Goal: Use online tool/utility: Utilize a website feature to perform a specific function

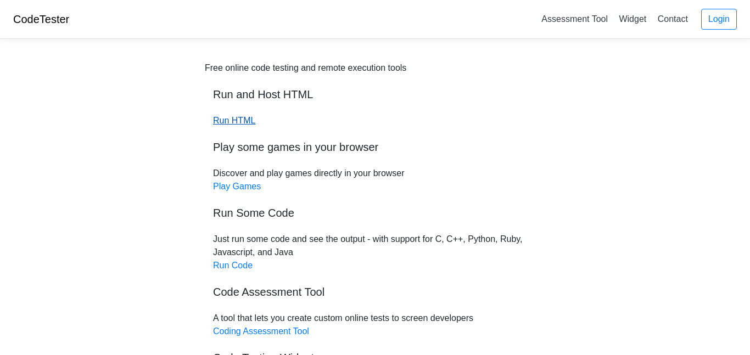
click at [228, 121] on link "Run HTML" at bounding box center [234, 120] width 42 height 9
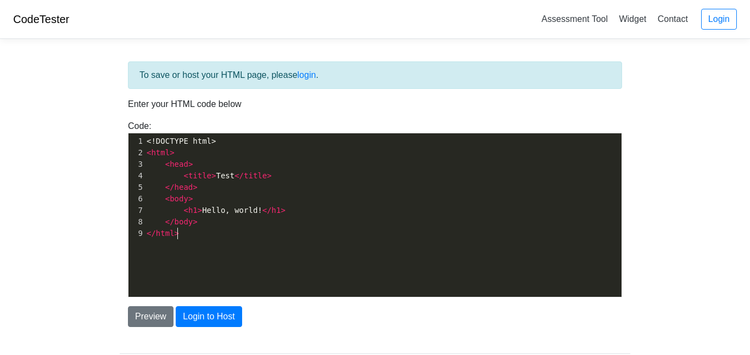
scroll to position [4, 0]
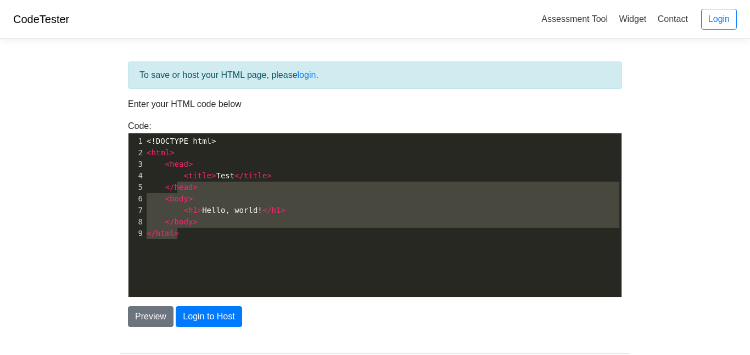
type textarea "!DOCTYPE html> <html> <head> <title>Test</title> </head> <body> <h1>Hello, worl…"
drag, startPoint x: 203, startPoint y: 237, endPoint x: 151, endPoint y: 143, distance: 107.4
click at [151, 143] on div "1 <!DOCTYPE html> 2 < html > 3 < head > 4 < title > Test </ title > 5 </ head >…" at bounding box center [382, 188] width 477 height 104
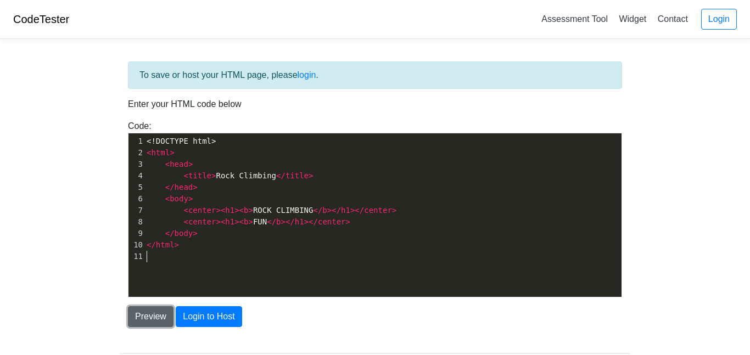
click at [155, 313] on button "Preview" at bounding box center [151, 316] width 46 height 21
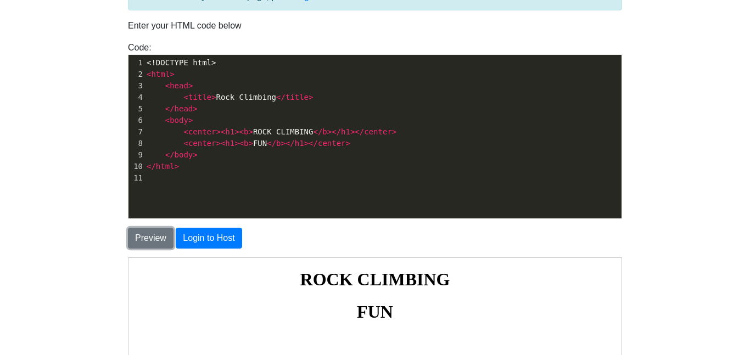
scroll to position [78, 0]
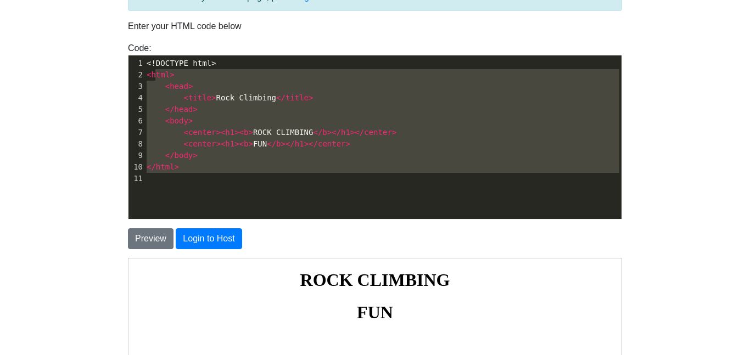
type textarea "<!DOCTYPE html> <html> <head> <title>Rock Climbing</title> </head> <body> <cent…"
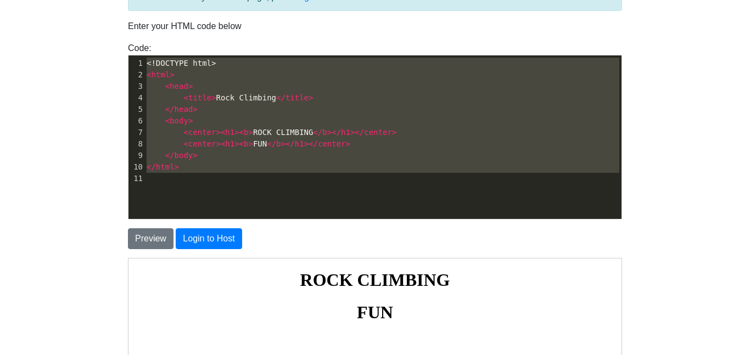
drag, startPoint x: 200, startPoint y: 184, endPoint x: 141, endPoint y: 46, distance: 150.5
click at [141, 46] on div "Code: <!DOCTYPE html> <html> <head> <title>Test</title> </head> <body> <h1>Hell…" at bounding box center [375, 131] width 511 height 178
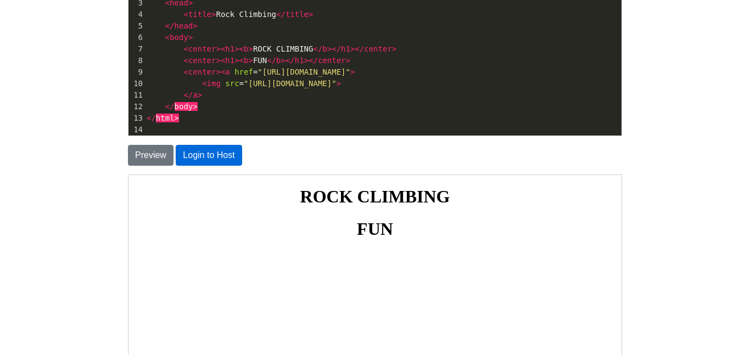
scroll to position [160, 0]
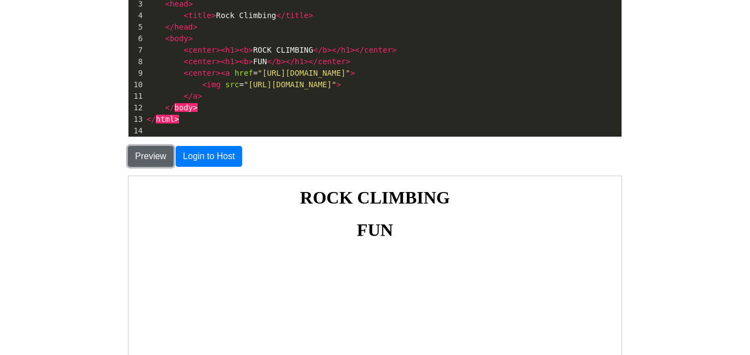
click at [156, 159] on button "Preview" at bounding box center [151, 156] width 46 height 21
click at [374, 255] on img at bounding box center [374, 255] width 9 height 9
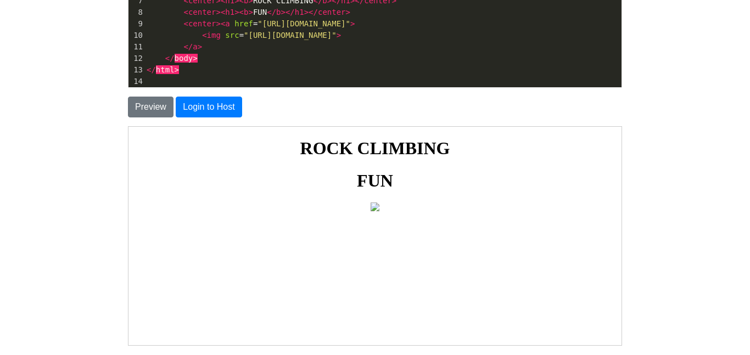
scroll to position [225, 0]
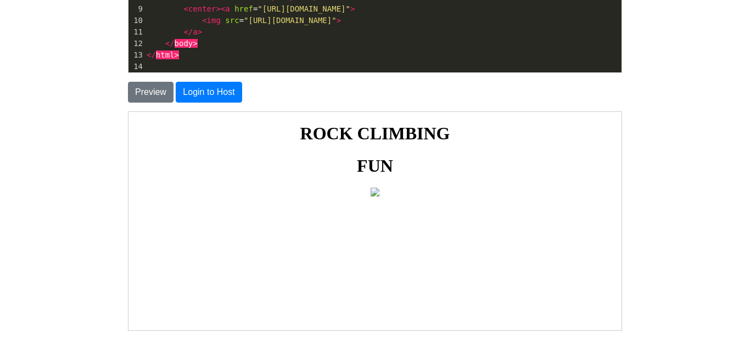
click at [91, 173] on body "CodeTester Assessment Tool Widget Contact Login To save or host your HTML page,…" at bounding box center [375, 89] width 750 height 628
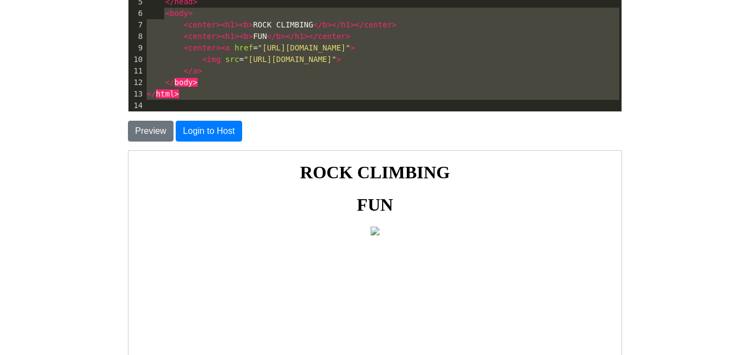
scroll to position [133, 0]
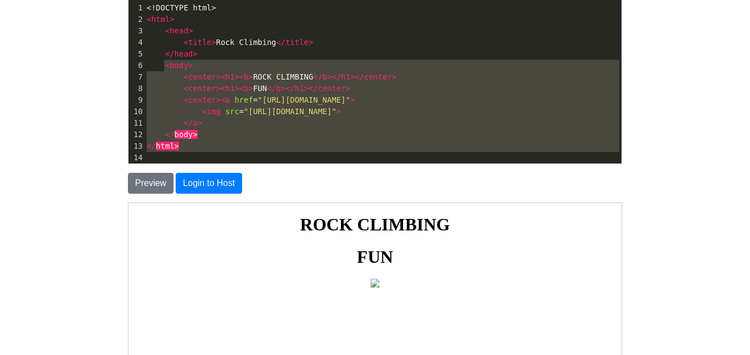
type textarea "<!DOCTYPE html> <html> <head> <title>Rock Climbing</title> </head> <body> <cent…"
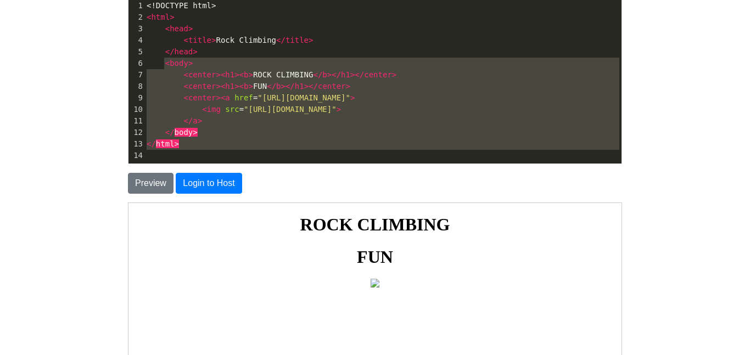
scroll to position [0, 0]
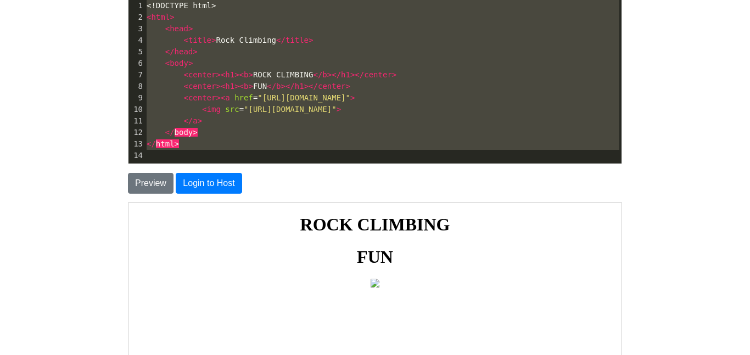
drag, startPoint x: 204, startPoint y: 100, endPoint x: 151, endPoint y: -11, distance: 123.3
click at [151, 0] on html "CodeTester Assessment Tool Widget Contact Login To save or host your HTML page,…" at bounding box center [375, 194] width 750 height 654
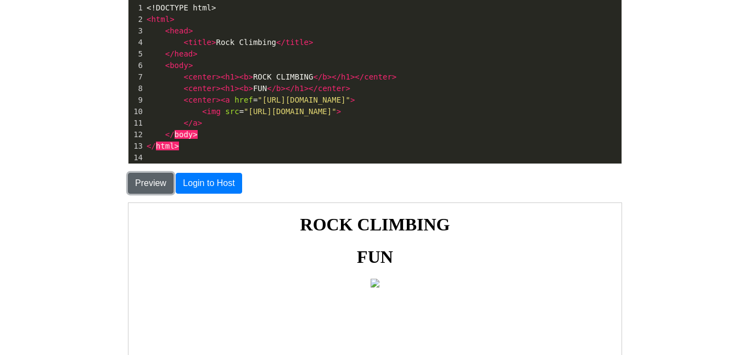
click at [155, 183] on button "Preview" at bounding box center [151, 183] width 46 height 21
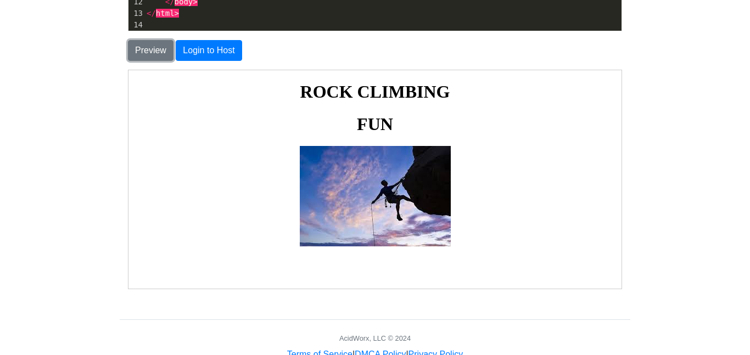
scroll to position [267, 0]
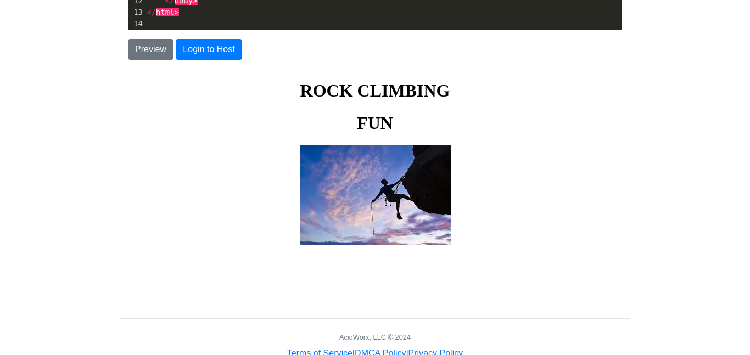
click at [329, 190] on img at bounding box center [374, 194] width 151 height 100
click at [147, 49] on button "Preview" at bounding box center [151, 49] width 46 height 21
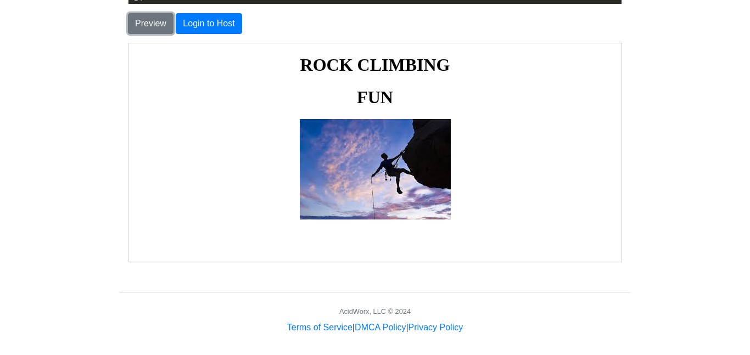
scroll to position [0, 0]
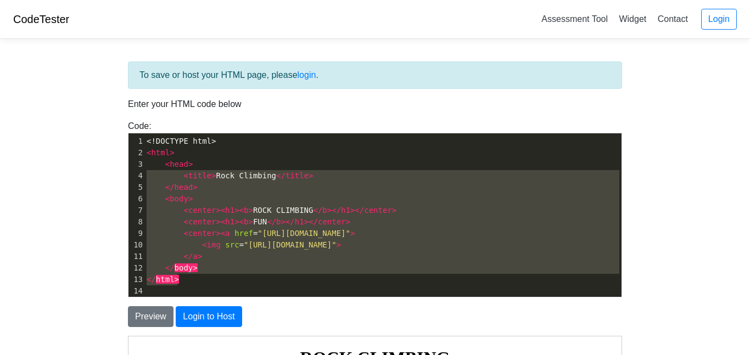
type textarea "<!DOCTYPE html> <html> <head> <title>Rock Climbing</title> </head> <body> <cent…"
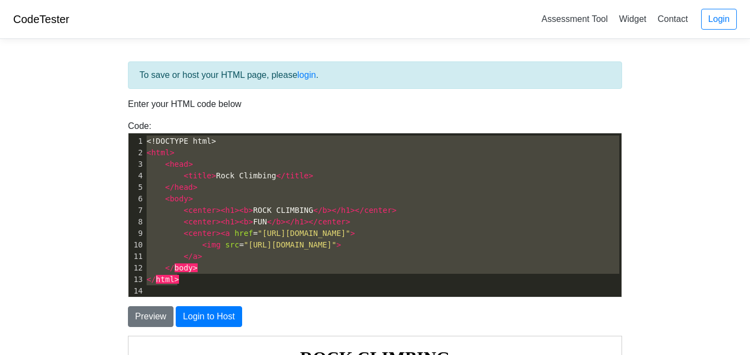
drag, startPoint x: 203, startPoint y: 284, endPoint x: 105, endPoint y: 100, distance: 208.8
click at [105, 100] on body "CodeTester Assessment Tool Widget Contact Login To save or host your HTML page,…" at bounding box center [375, 314] width 750 height 628
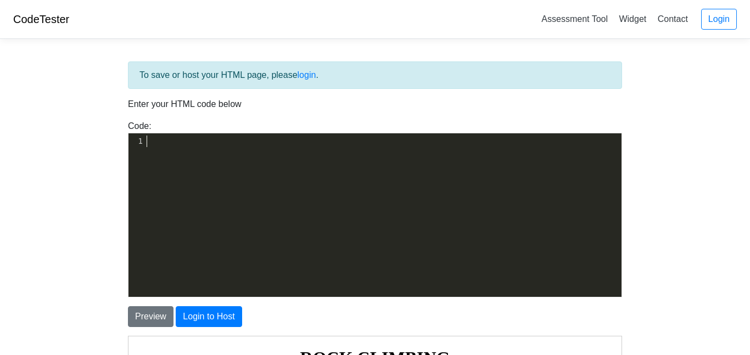
scroll to position [221, 0]
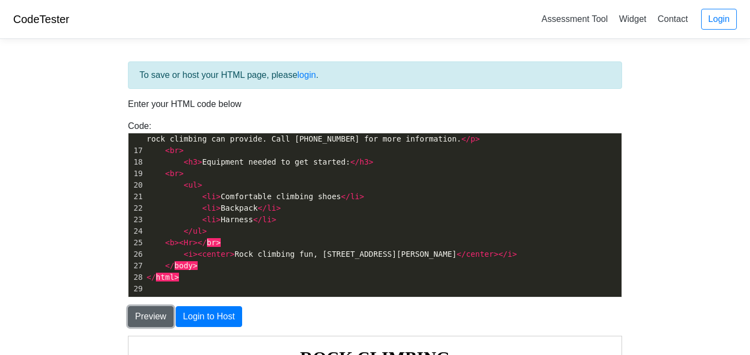
click at [153, 317] on button "Preview" at bounding box center [151, 316] width 46 height 21
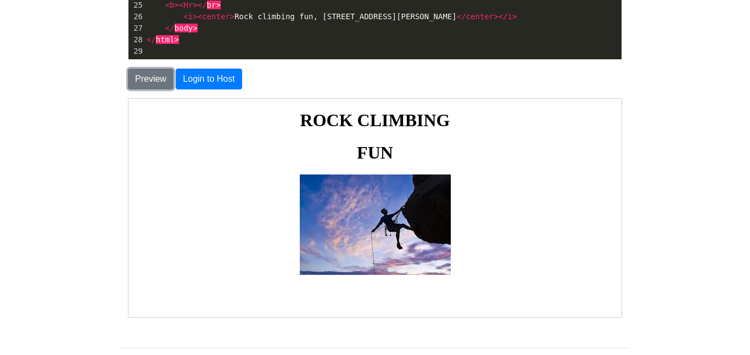
scroll to position [238, 0]
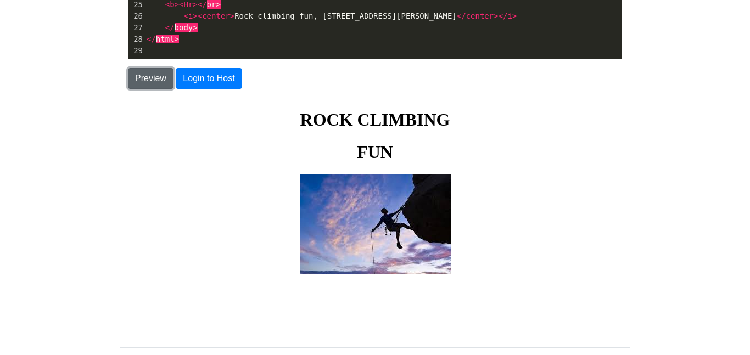
click at [153, 79] on button "Preview" at bounding box center [151, 78] width 46 height 21
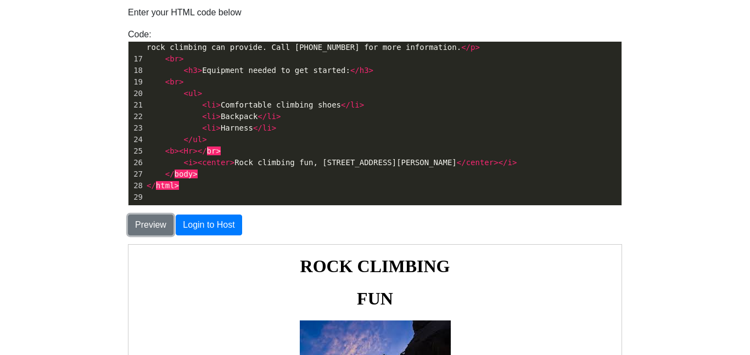
scroll to position [91, 0]
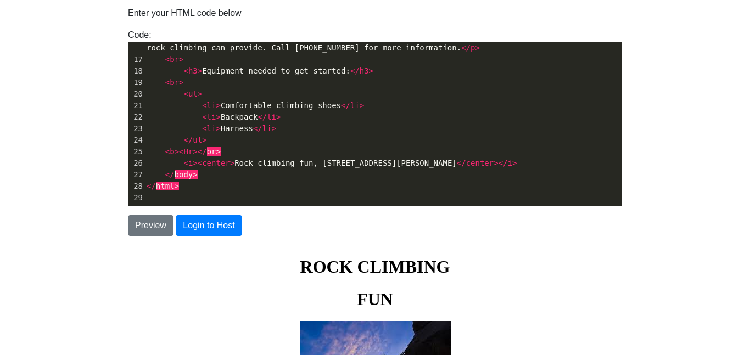
click at [216, 152] on span ">" at bounding box center [218, 151] width 4 height 9
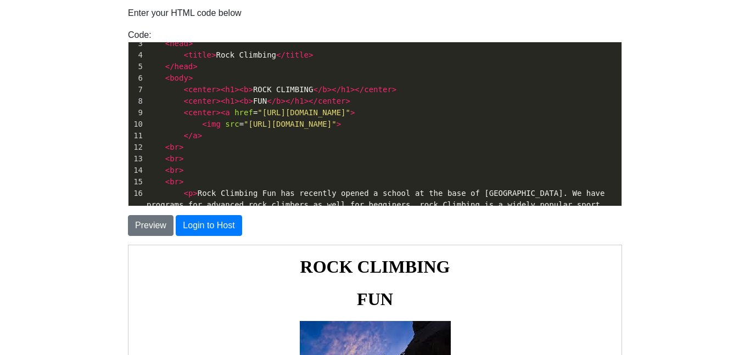
scroll to position [32, 0]
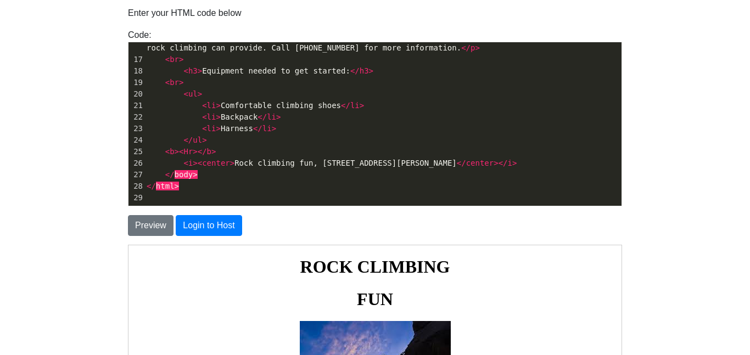
click at [175, 188] on span ">" at bounding box center [177, 186] width 4 height 9
click at [182, 187] on pre "</ html >" at bounding box center [382, 187] width 477 height 12
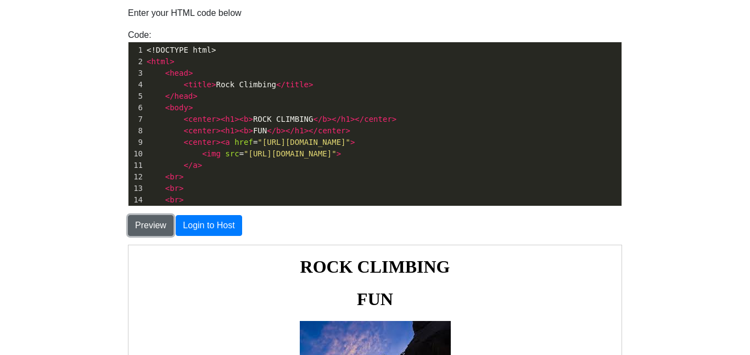
click at [148, 228] on button "Preview" at bounding box center [151, 225] width 46 height 21
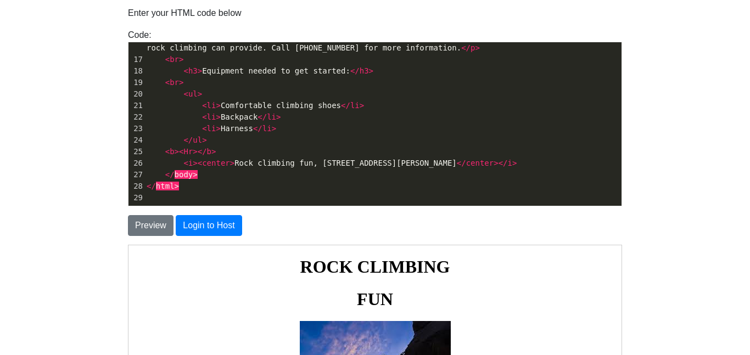
click at [180, 188] on pre "</ html >" at bounding box center [382, 187] width 477 height 12
type textarea "\"
type textarea "h"
type textarea "body>"
drag, startPoint x: 203, startPoint y: 176, endPoint x: 174, endPoint y: 175, distance: 28.6
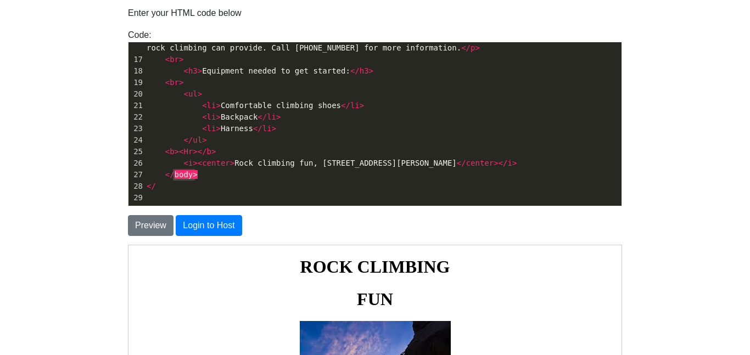
click at [174, 175] on pre "</ body >" at bounding box center [382, 175] width 477 height 12
type textarea "boday"
type textarea "y"
type textarea "body>"
click at [195, 176] on span "</ body >" at bounding box center [191, 174] width 88 height 9
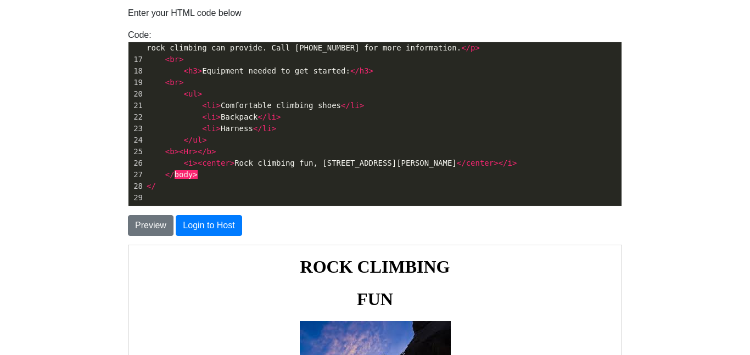
click at [156, 190] on pre "</" at bounding box center [382, 187] width 477 height 12
type textarea "html>"
click at [184, 186] on span "</" at bounding box center [187, 186] width 9 height 9
click at [183, 186] on span "</" at bounding box center [187, 186] width 9 height 9
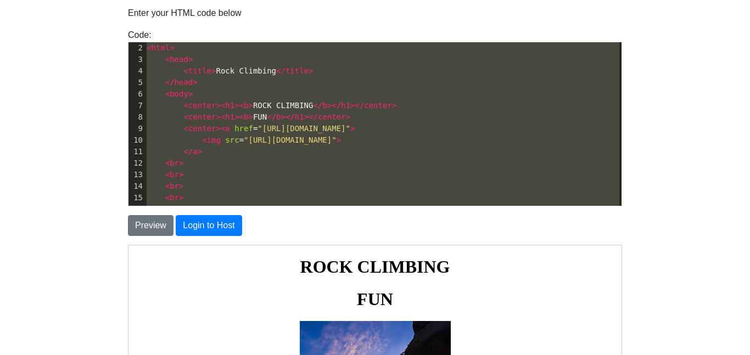
scroll to position [196, 0]
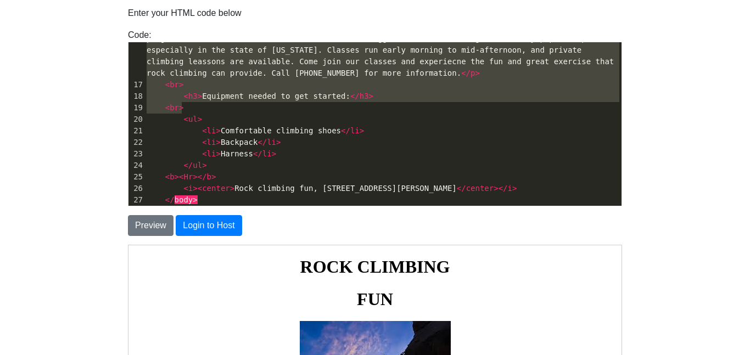
type textarea "<html> <head> <title>Rock Climbing</title> </head> <body> <center><h1><b>ROCK C…"
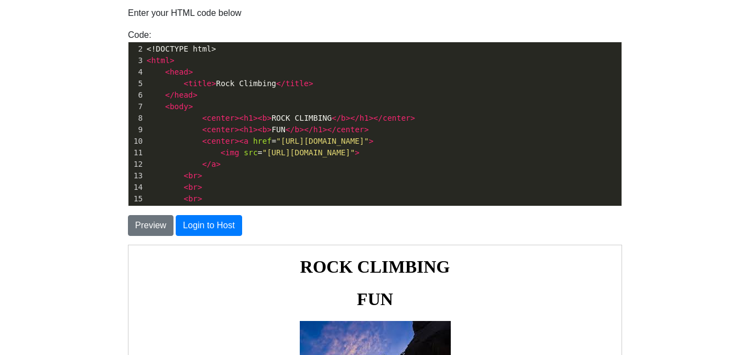
scroll to position [46, 0]
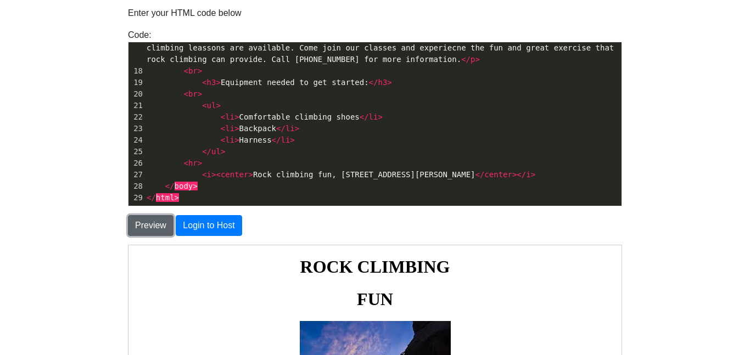
click at [152, 229] on button "Preview" at bounding box center [151, 225] width 46 height 21
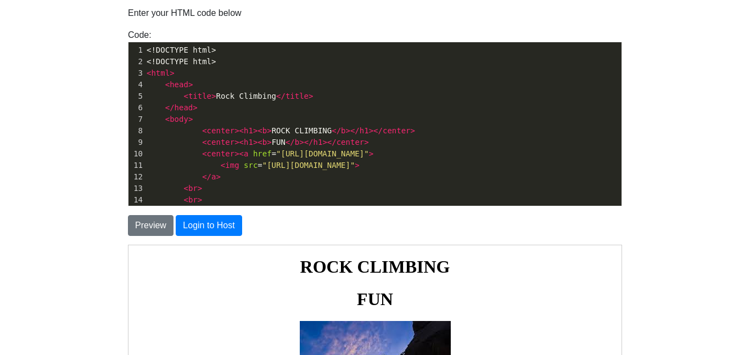
click at [226, 51] on pre "<!DOCTYPE html>" at bounding box center [382, 50] width 477 height 12
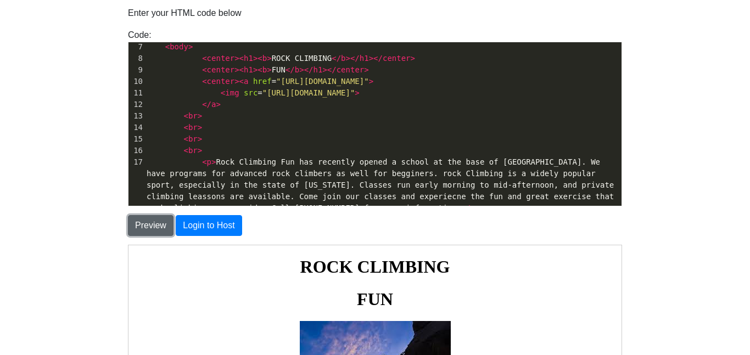
click at [161, 227] on button "Preview" at bounding box center [151, 225] width 46 height 21
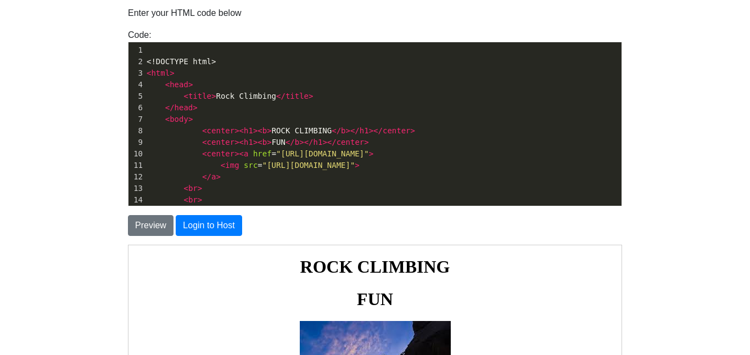
click at [145, 63] on pre "<!DOCTYPE html>" at bounding box center [382, 62] width 477 height 12
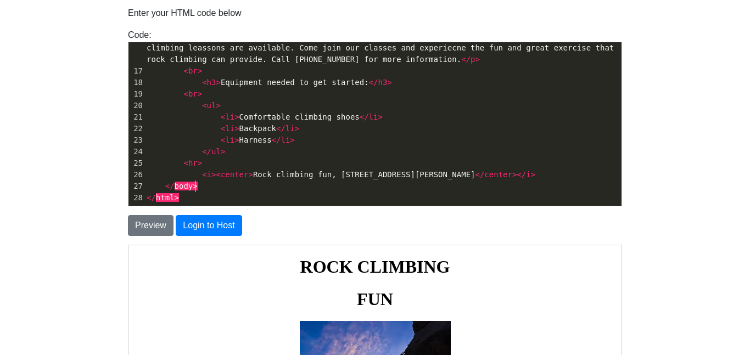
click at [219, 186] on pre "</ body >" at bounding box center [382, 187] width 477 height 12
click at [153, 229] on button "Preview" at bounding box center [151, 225] width 46 height 21
click at [221, 197] on pre "</ html >" at bounding box center [382, 198] width 477 height 12
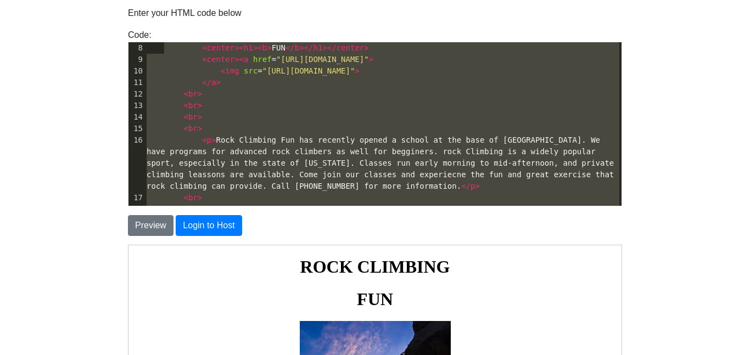
type textarea "<!DOCTYPE html> <html> <head> <title>Rock Climbing</title> </head> <body> <cent…"
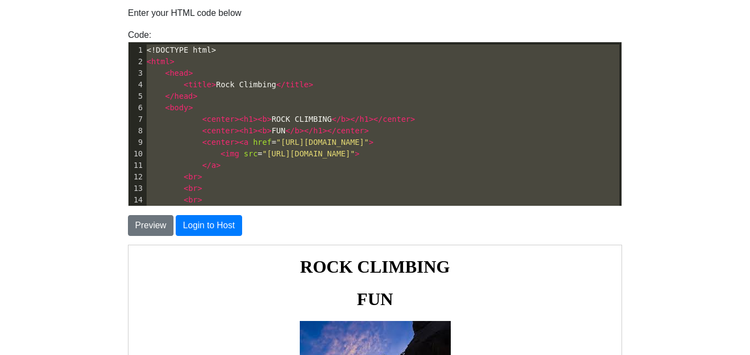
drag, startPoint x: 221, startPoint y: 197, endPoint x: 152, endPoint y: 2, distance: 206.6
click at [152, 2] on div "To save or host your HTML page, please login . Enter your HTML code below Code:…" at bounding box center [375, 219] width 511 height 498
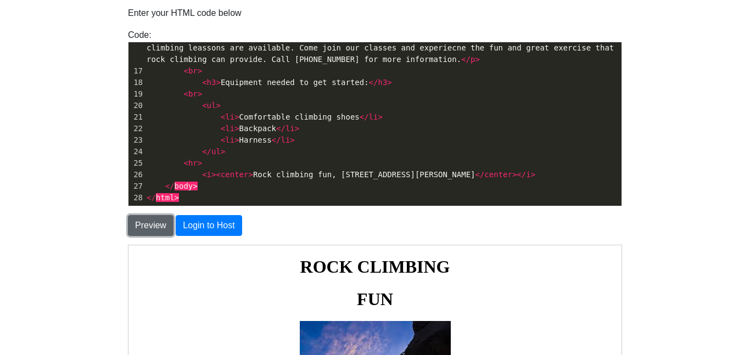
click at [133, 227] on button "Preview" at bounding box center [151, 225] width 46 height 21
click at [209, 194] on pre "</ html >" at bounding box center [382, 198] width 477 height 12
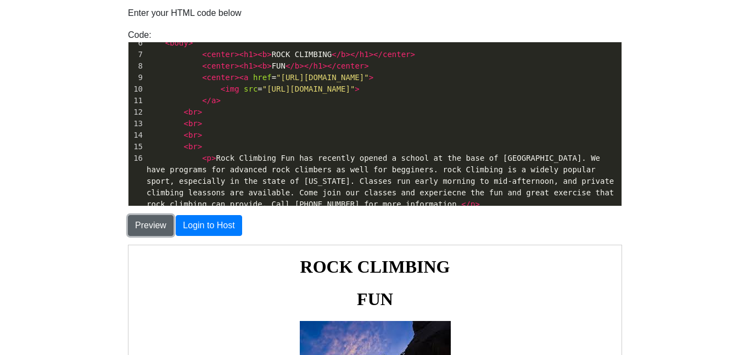
click at [154, 229] on button "Preview" at bounding box center [151, 225] width 46 height 21
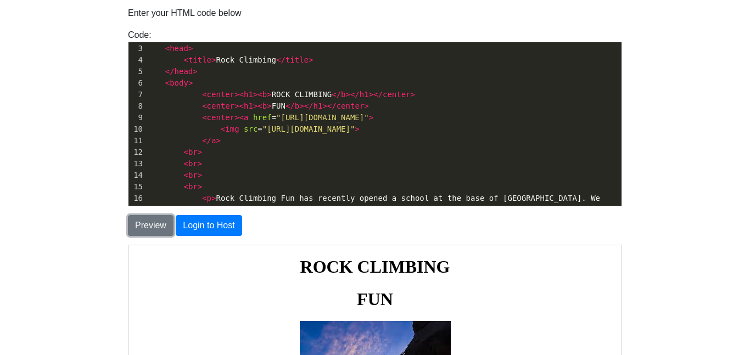
scroll to position [0, 0]
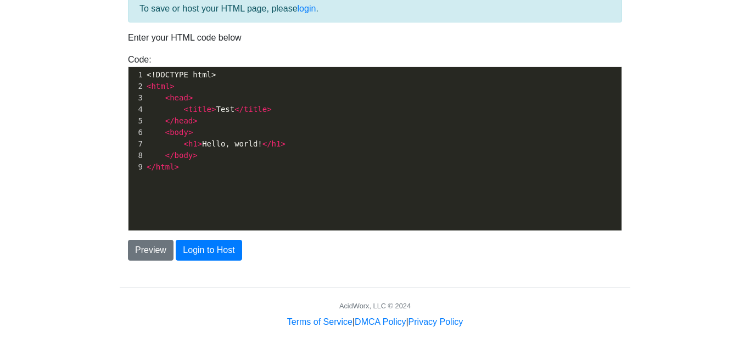
scroll to position [4, 0]
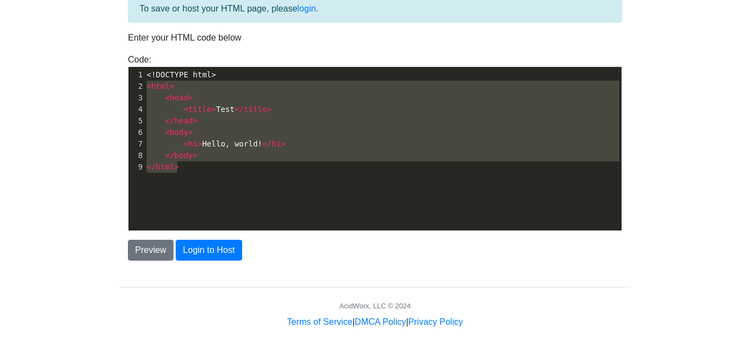
type textarea "<!DOCTYPE html> <html> <head> <title>Test</title> </head> <body> <h1>Hello, wor…"
drag, startPoint x: 184, startPoint y: 171, endPoint x: 120, endPoint y: 23, distance: 162.1
click at [120, 23] on div "To save or host your HTML page, please login . Enter your HTML code below Code:…" at bounding box center [375, 128] width 511 height 266
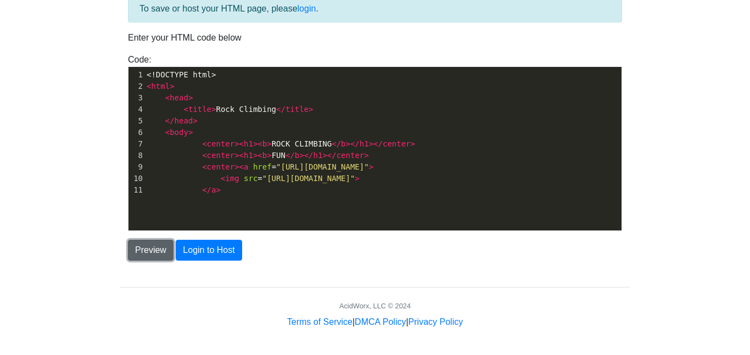
click at [152, 249] on button "Preview" at bounding box center [151, 250] width 46 height 21
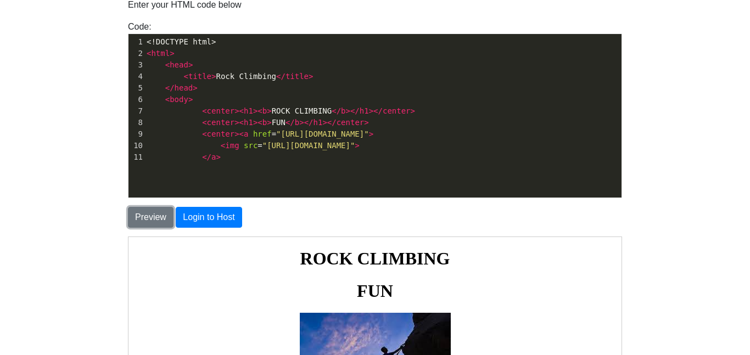
scroll to position [95, 0]
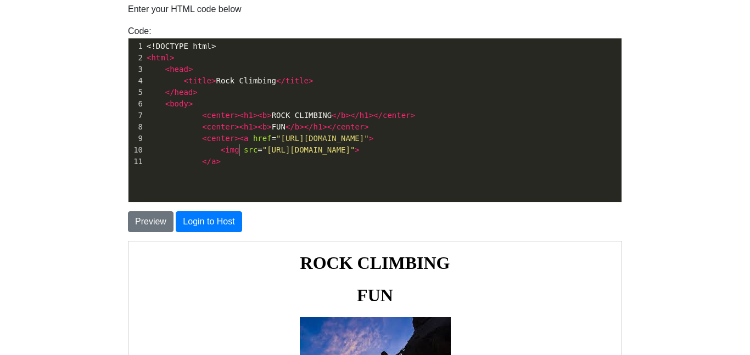
click at [237, 156] on pre "</ a >" at bounding box center [382, 162] width 477 height 12
click at [236, 163] on pre "</ a >" at bounding box center [382, 162] width 477 height 12
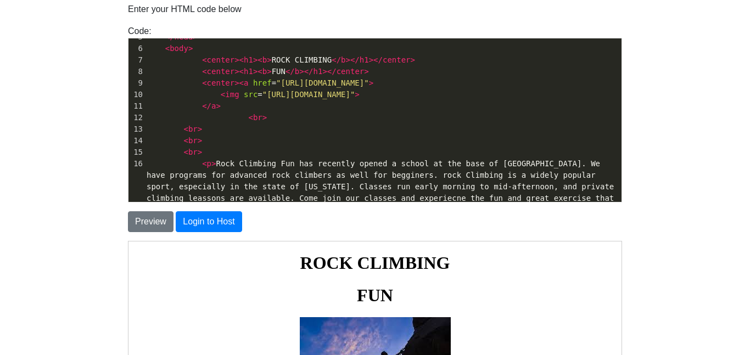
scroll to position [133, 0]
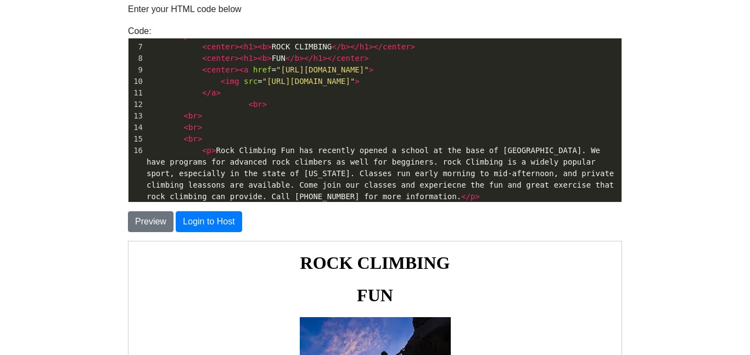
click at [209, 139] on pre "< br >" at bounding box center [382, 139] width 477 height 12
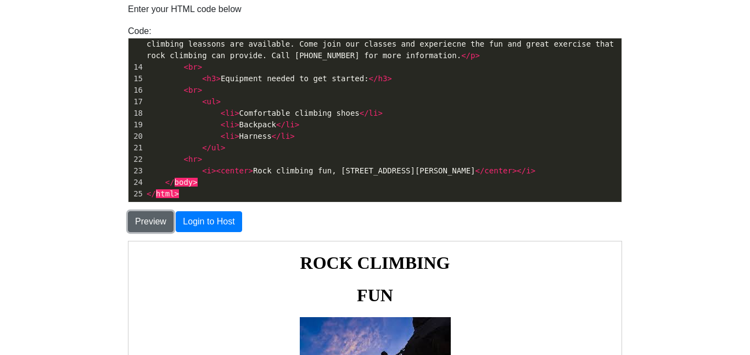
click at [143, 227] on button "Preview" at bounding box center [151, 221] width 46 height 21
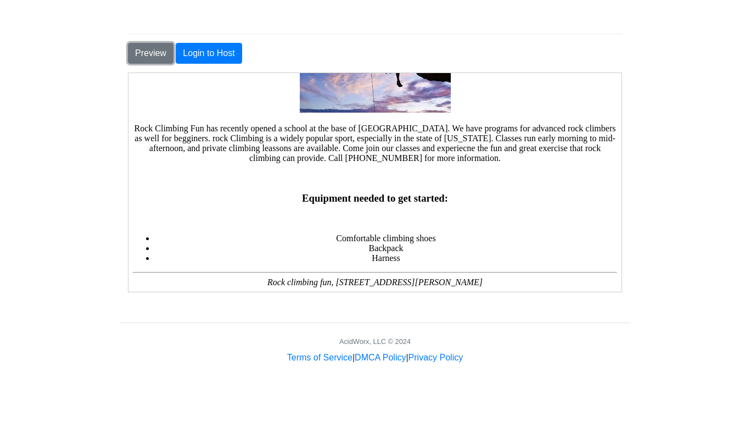
scroll to position [232, 0]
